Goal: Check status: Check status

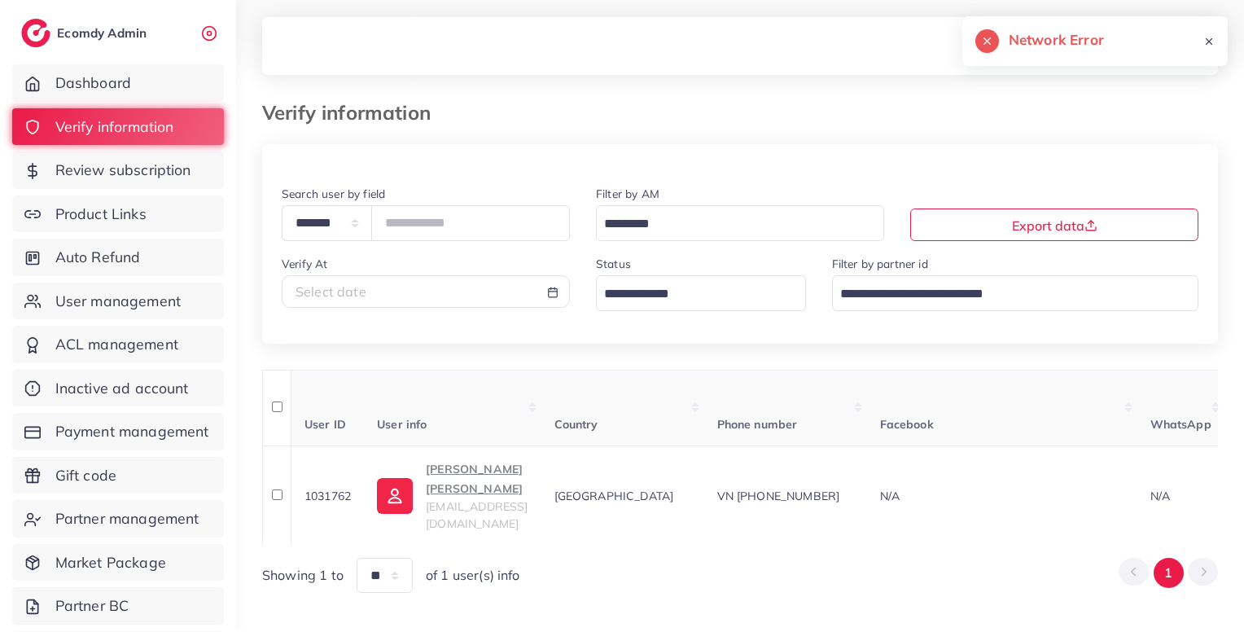
click at [762, 128] on div "Verify information" at bounding box center [740, 122] width 982 height 43
click at [141, 156] on link "Review subscription" at bounding box center [118, 169] width 212 height 37
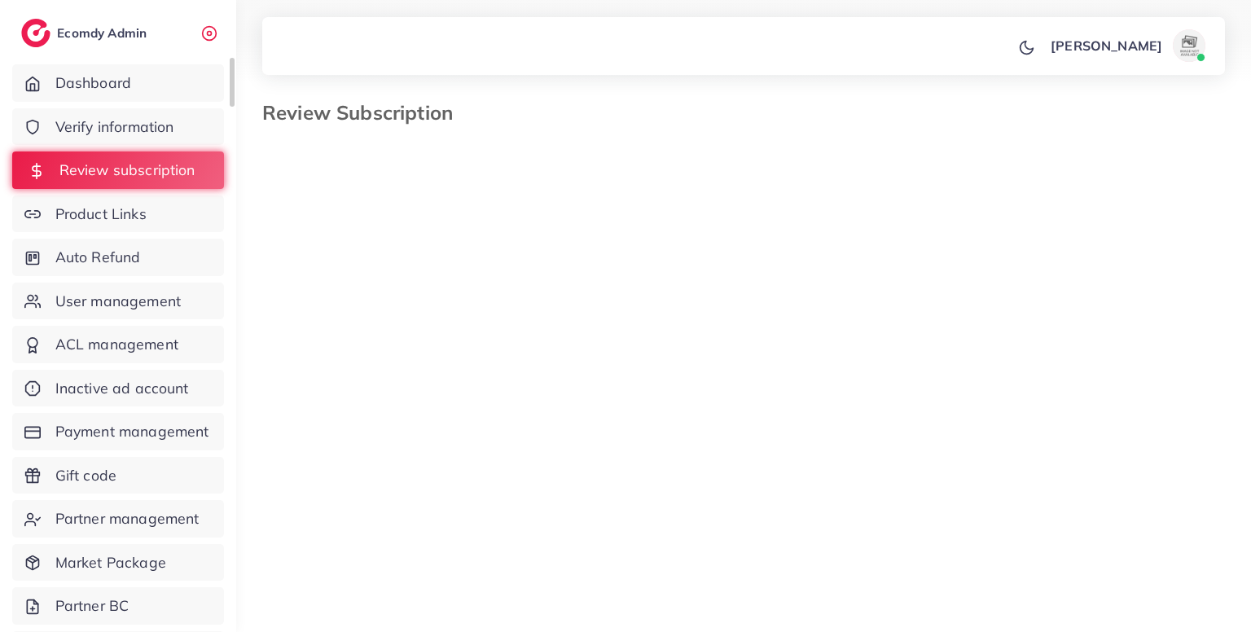
select select "*******"
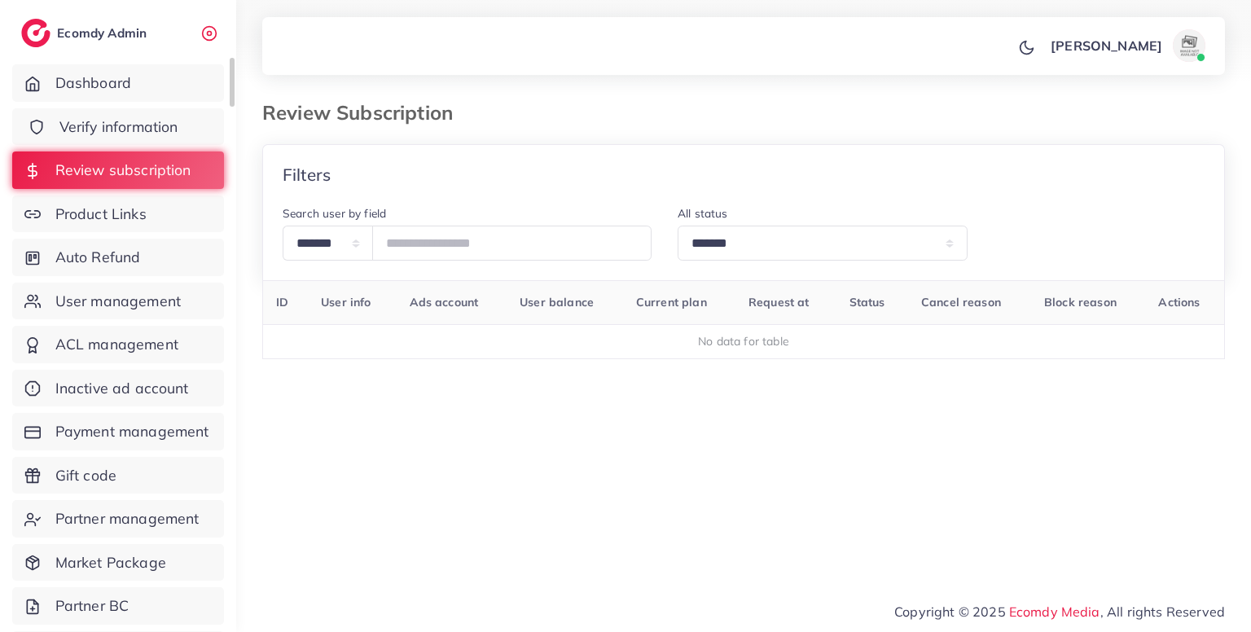
click at [143, 128] on span "Verify information" at bounding box center [118, 126] width 119 height 21
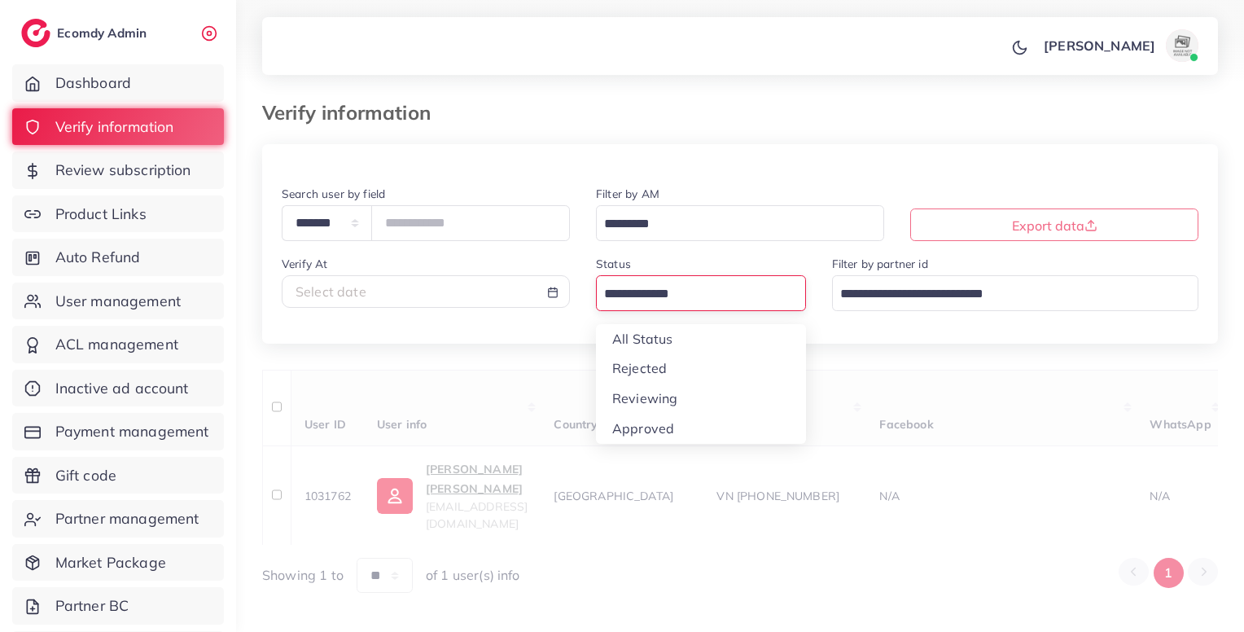
click at [668, 302] on input "Search for option" at bounding box center [692, 294] width 186 height 25
click at [651, 408] on div "**********" at bounding box center [740, 369] width 956 height 450
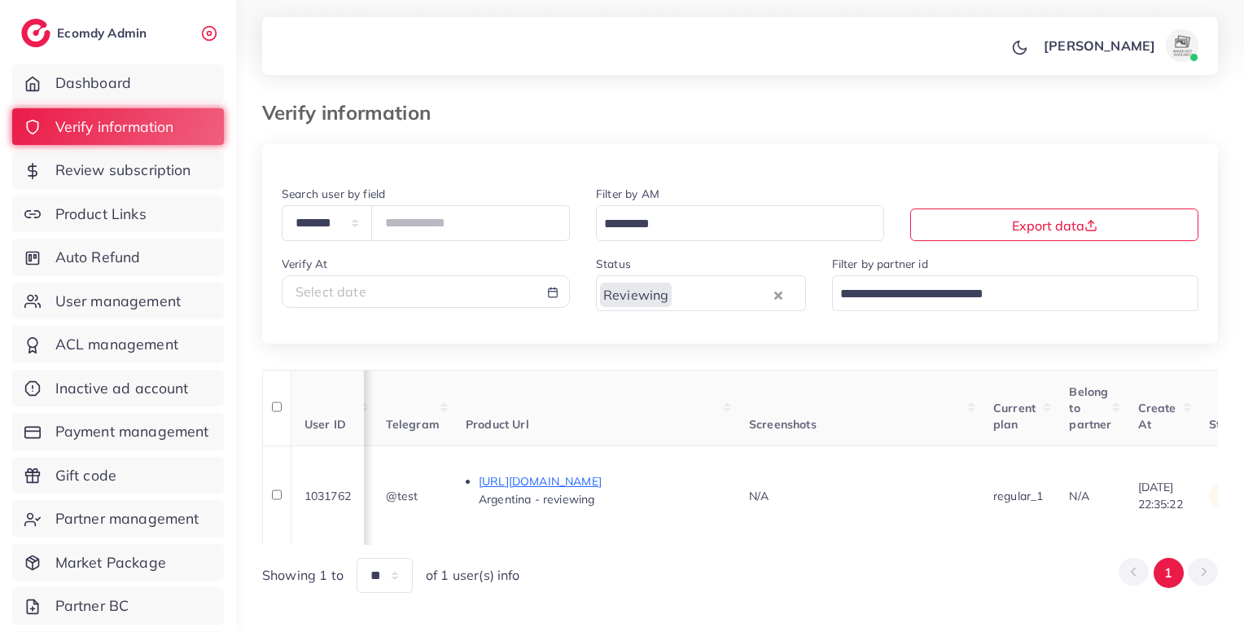
scroll to position [0, 1007]
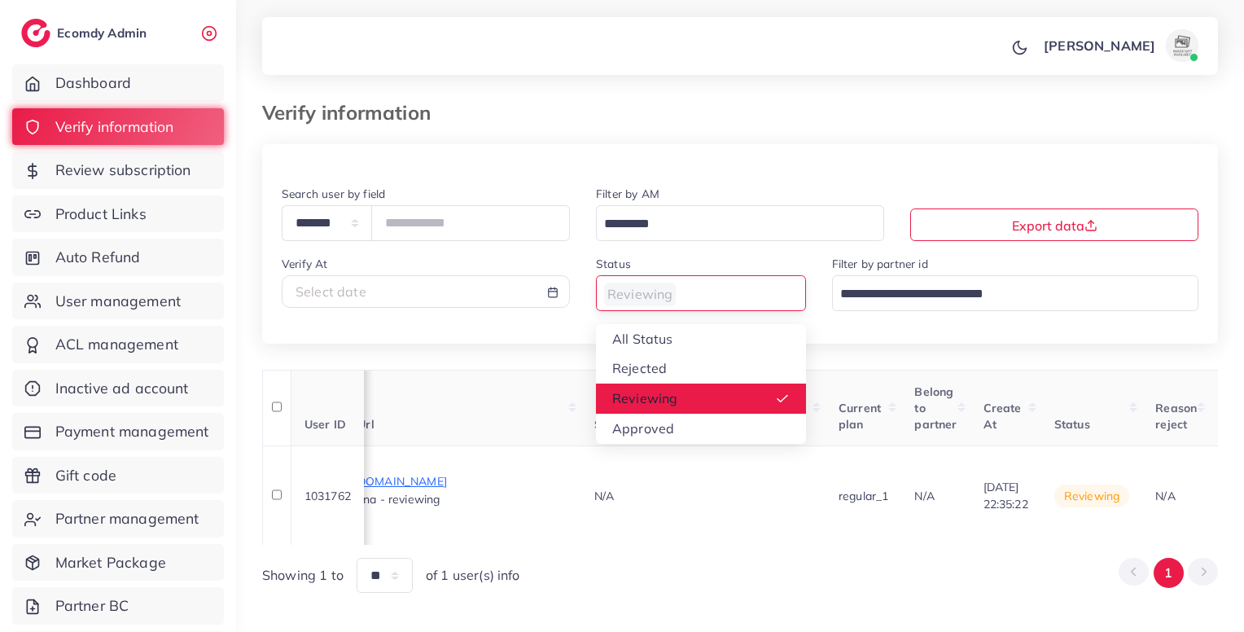
click at [707, 300] on input "Search for option" at bounding box center [692, 294] width 186 height 25
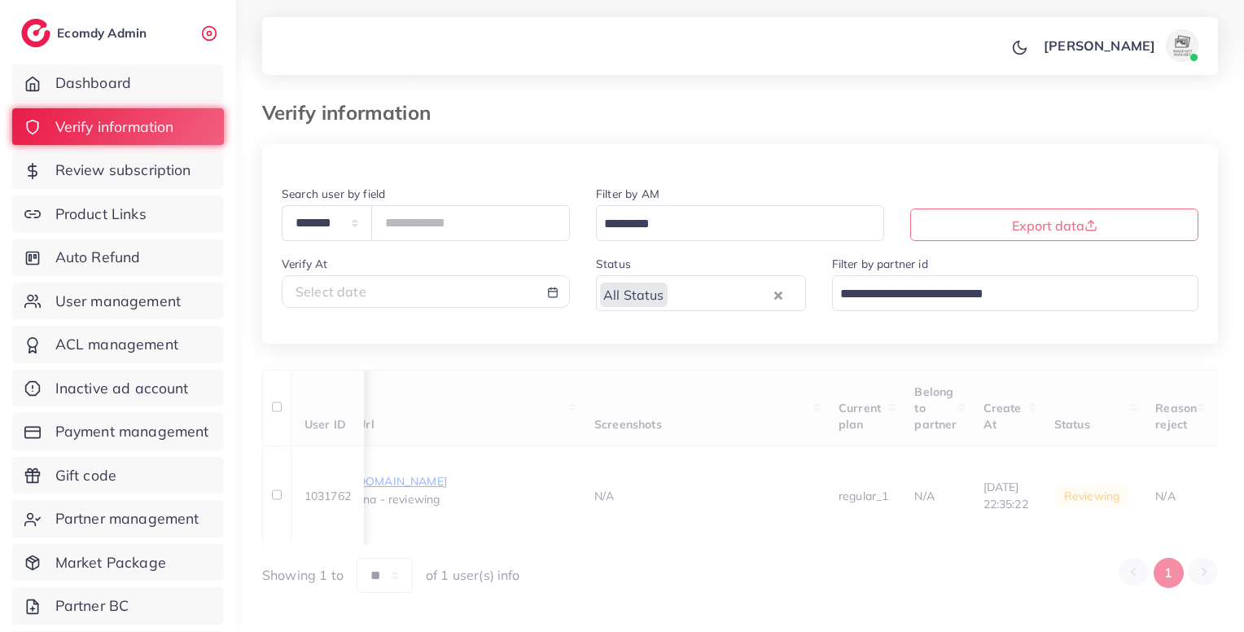
click at [668, 335] on div "**********" at bounding box center [740, 264] width 956 height 160
click at [467, 296] on div "Select date" at bounding box center [426, 292] width 261 height 19
select select "*"
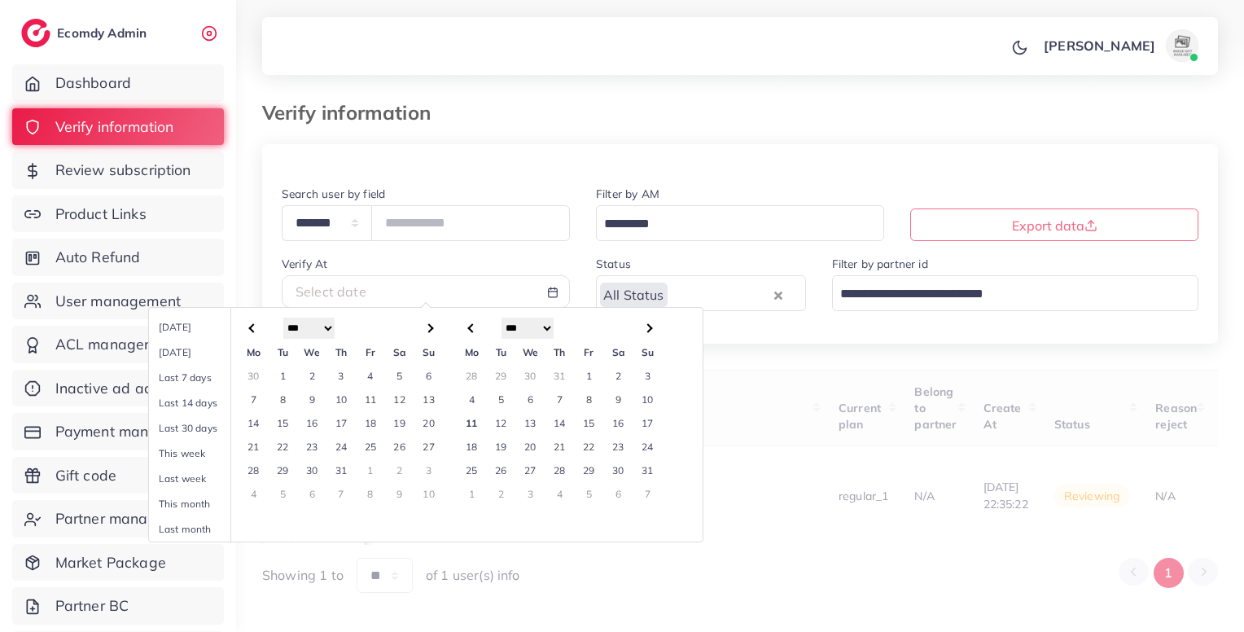
click at [596, 400] on td "8" at bounding box center [589, 400] width 29 height 24
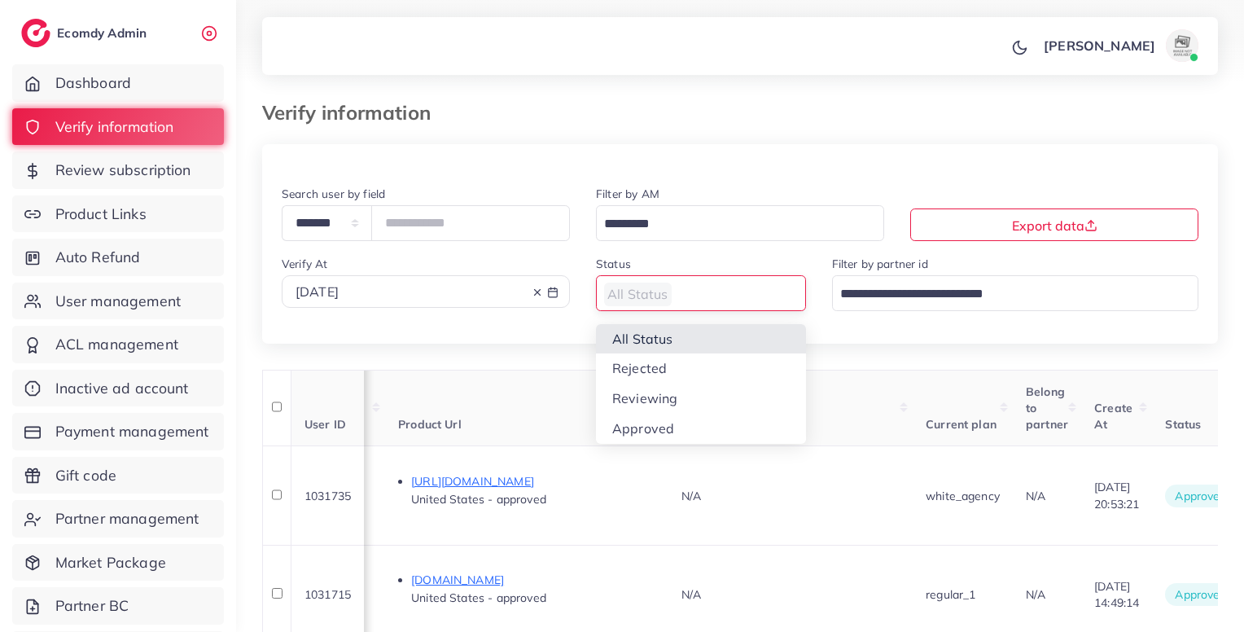
click at [723, 292] on input "Search for option" at bounding box center [692, 294] width 186 height 25
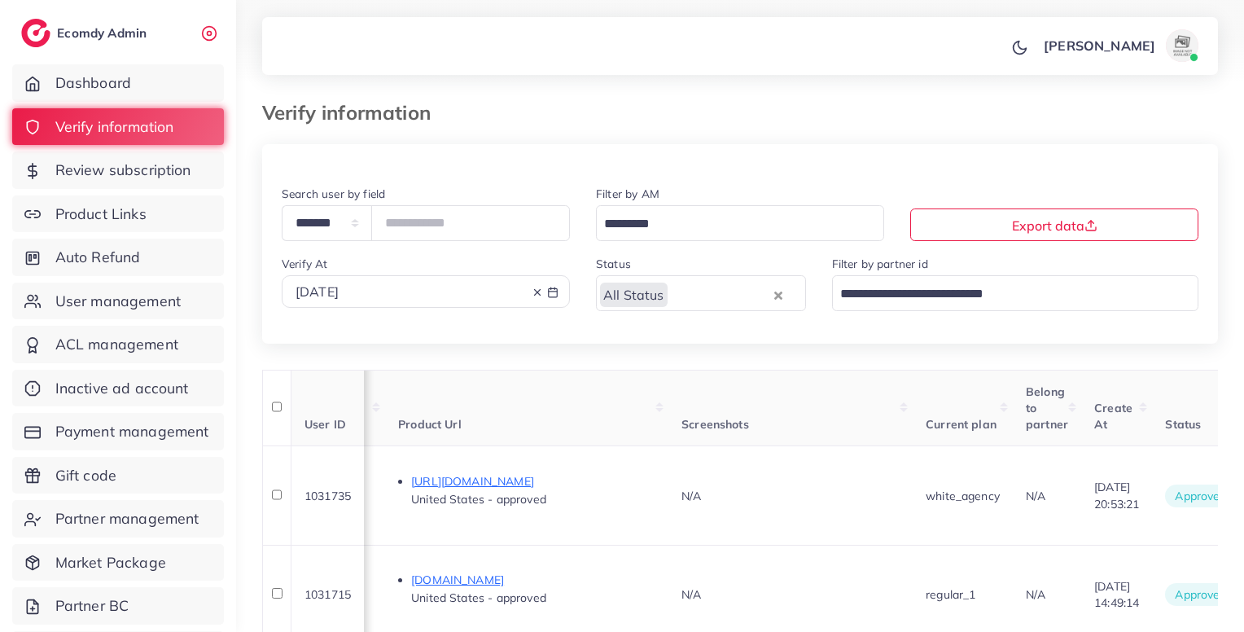
click at [486, 291] on div "[DATE]" at bounding box center [426, 292] width 261 height 19
select select "*"
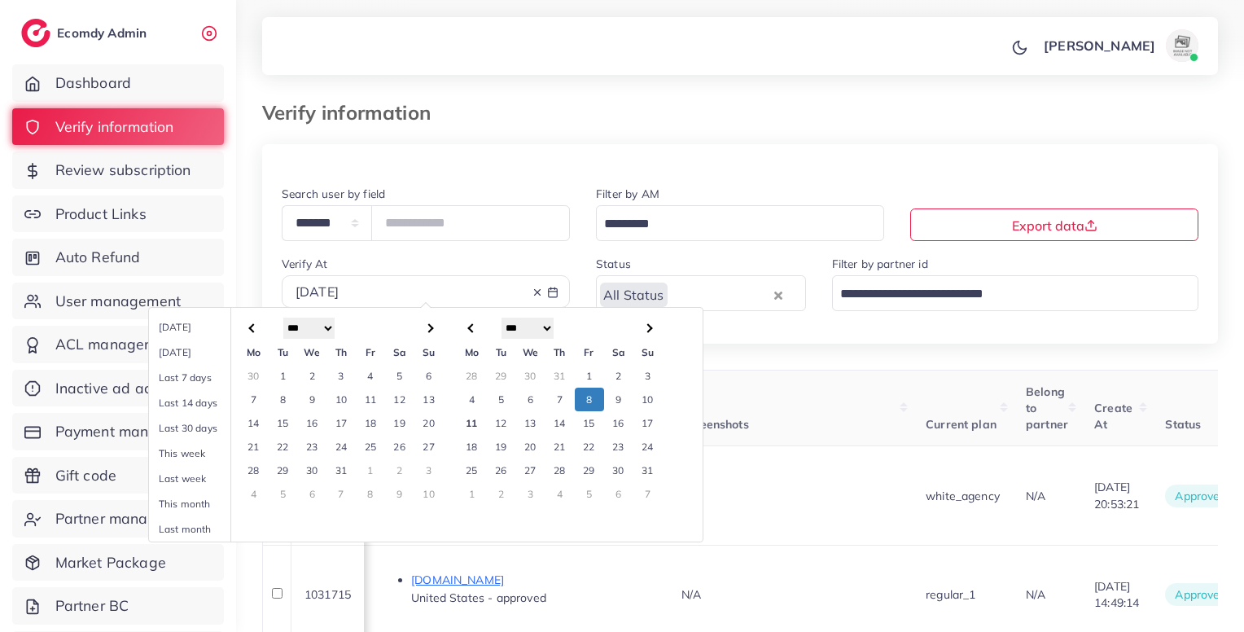
click at [477, 421] on td "11" at bounding box center [472, 423] width 29 height 24
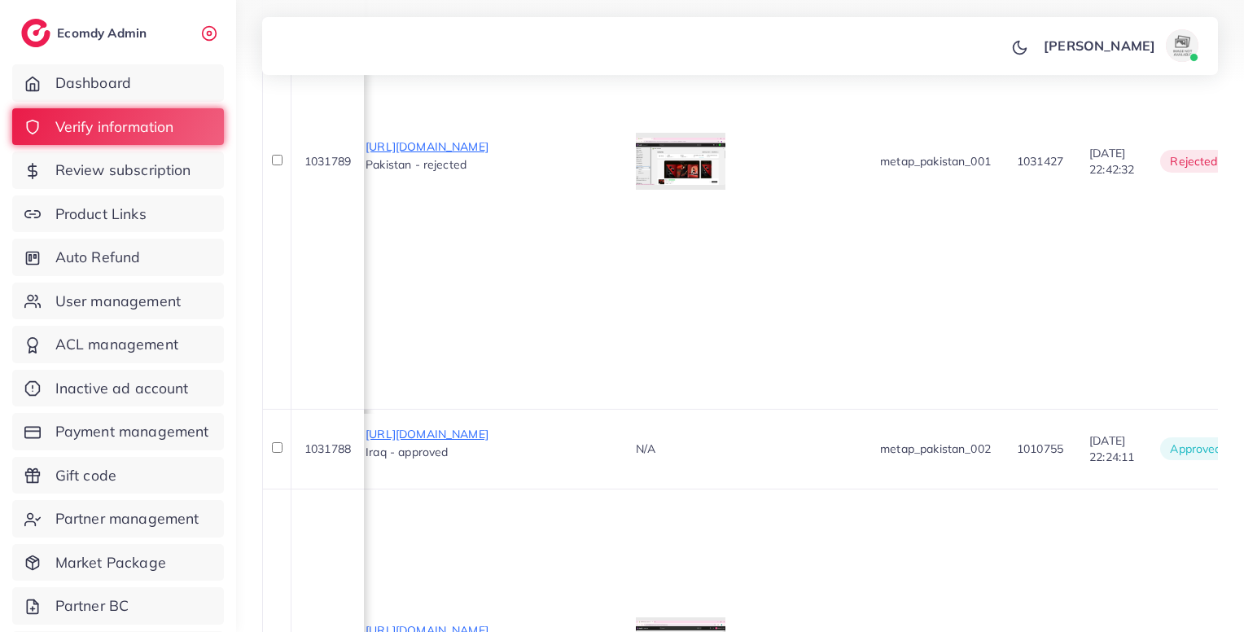
scroll to position [1853, 0]
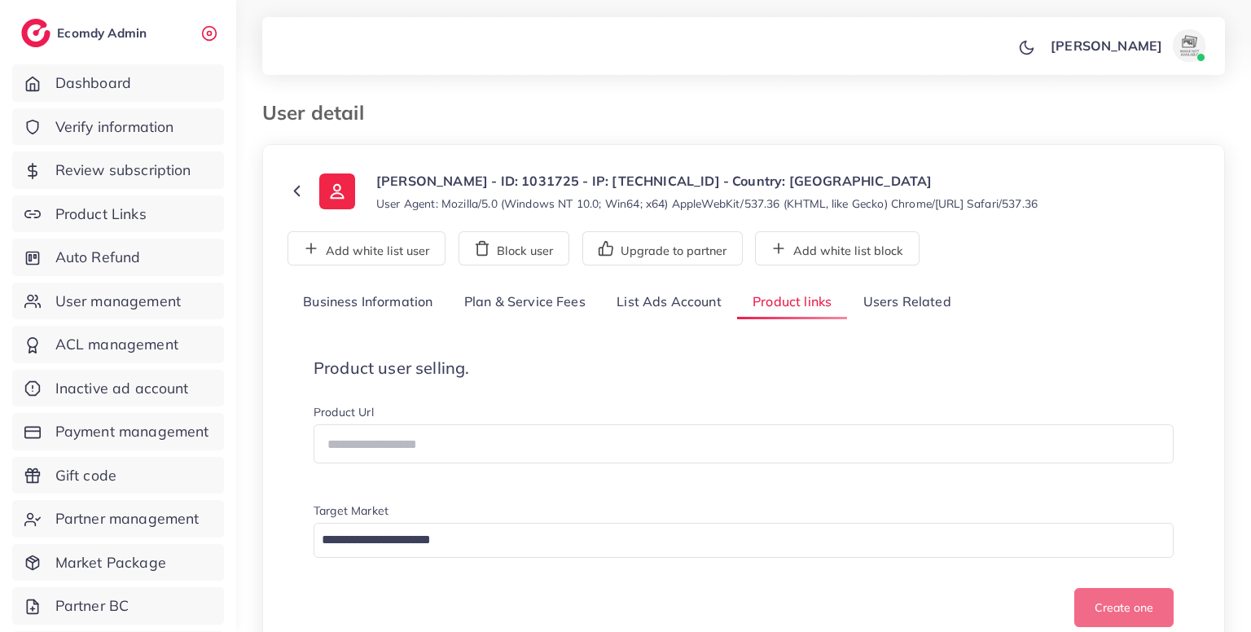
click at [160, 129] on span "Verify information" at bounding box center [114, 126] width 119 height 21
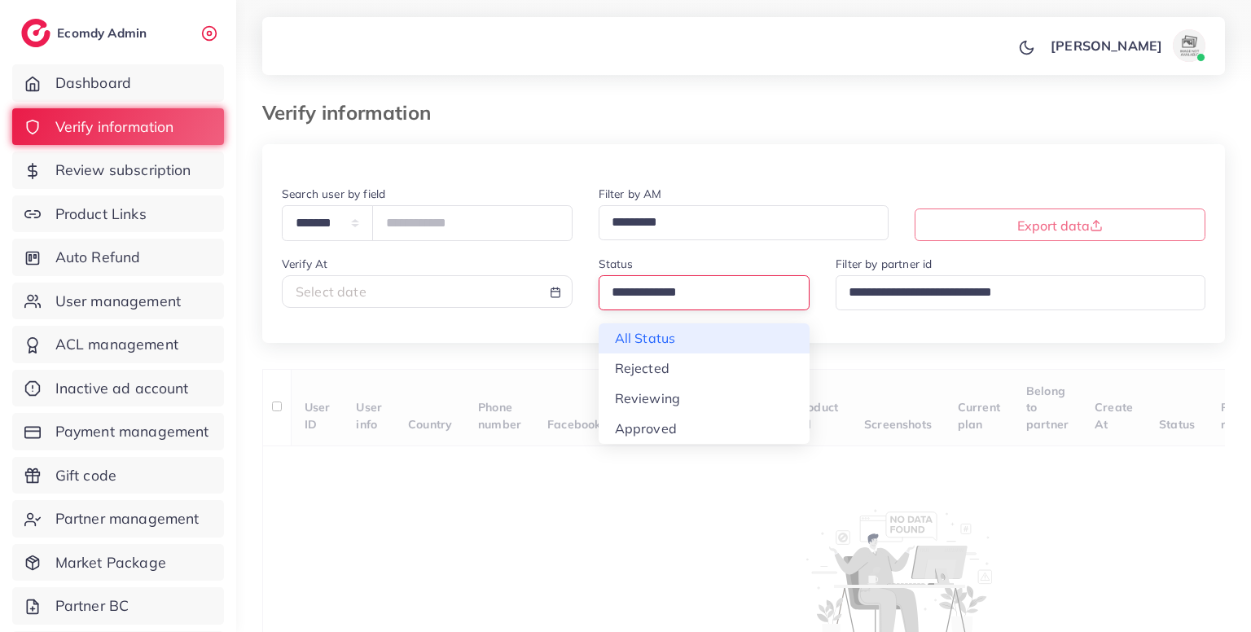
drag, startPoint x: 726, startPoint y: 293, endPoint x: 697, endPoint y: 326, distance: 43.8
click at [697, 310] on div "Loading... All Status Rejected Reviewing Approved" at bounding box center [705, 292] width 212 height 35
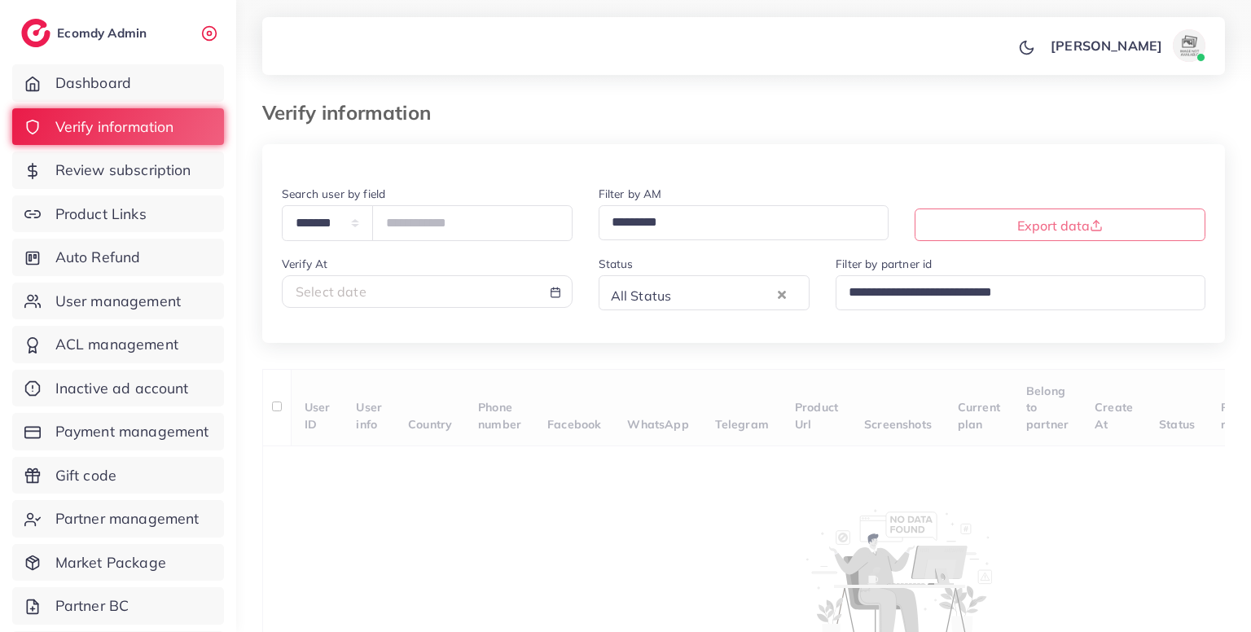
click at [449, 296] on div "Select date" at bounding box center [427, 292] width 263 height 19
select select "*"
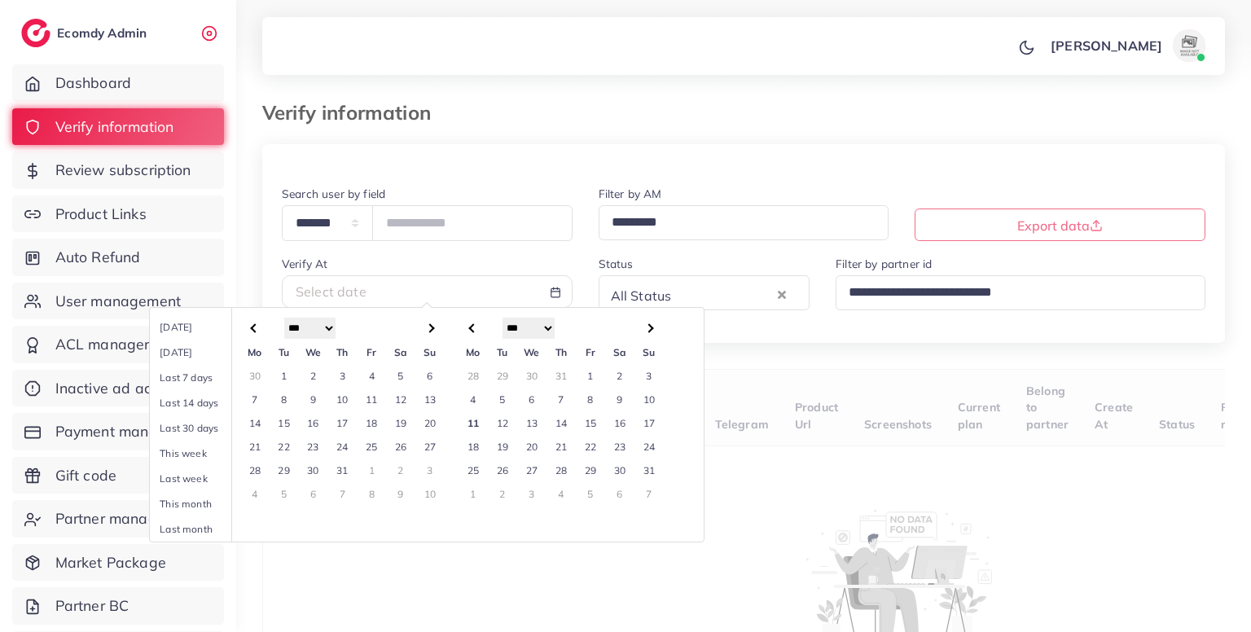
click at [625, 398] on td "9" at bounding box center [619, 400] width 29 height 24
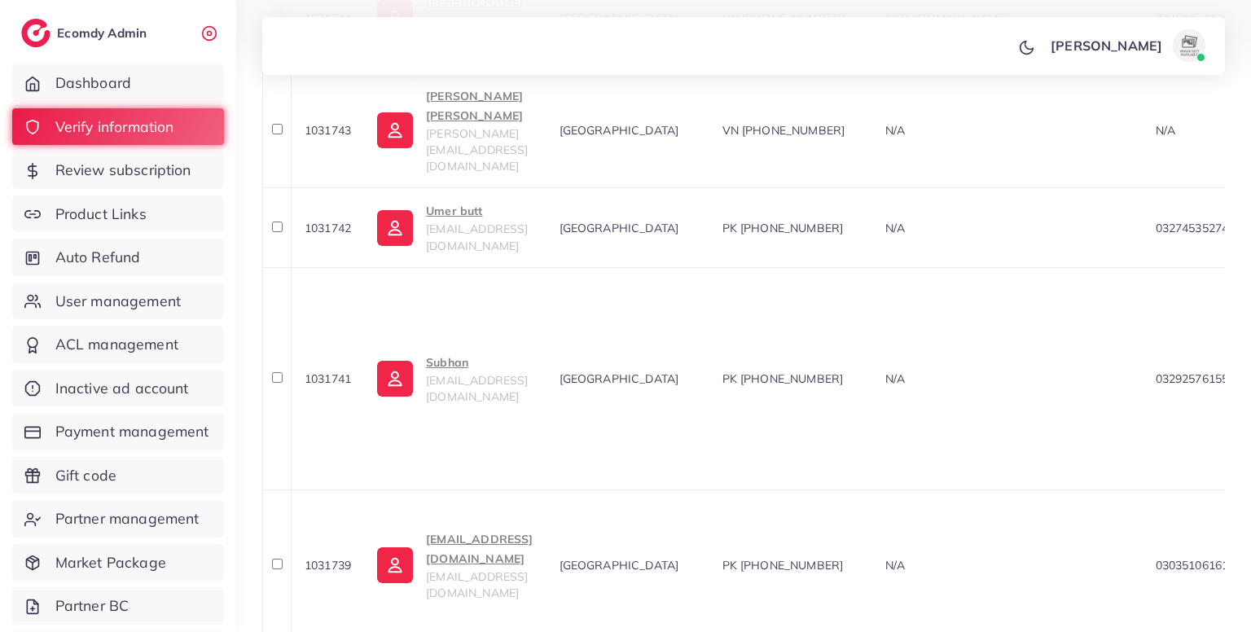
scroll to position [1309, 0]
